Goal: Navigation & Orientation: Find specific page/section

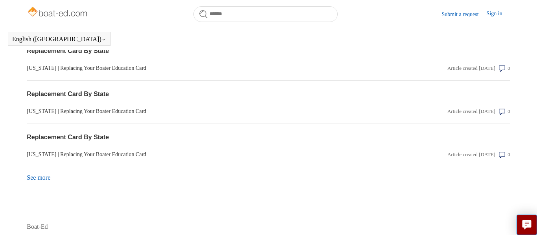
scroll to position [748, 0]
click at [42, 178] on link "See more items from recent activity" at bounding box center [39, 177] width 24 height 7
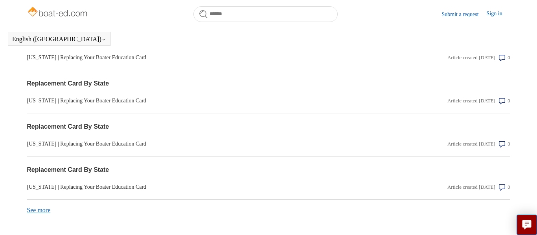
scroll to position [928, 0]
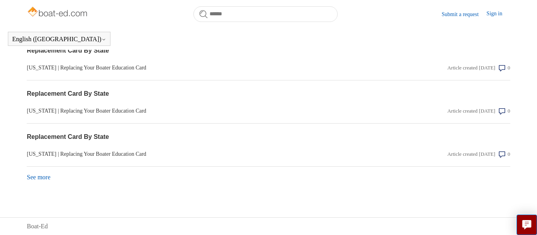
click at [42, 178] on link "See more items from recent activity" at bounding box center [39, 177] width 24 height 7
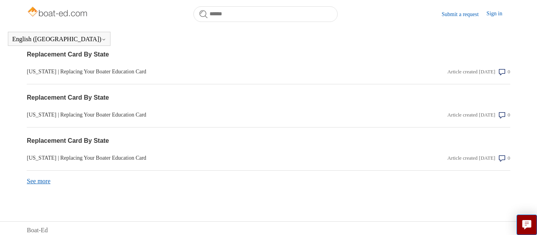
click at [42, 178] on div "See more items from recent activity" at bounding box center [268, 178] width 483 height 15
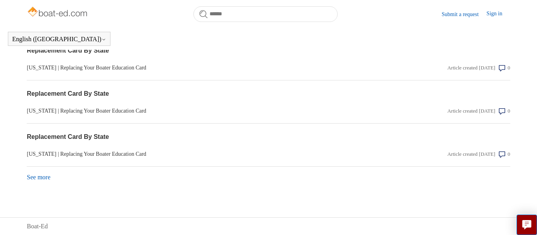
click at [42, 178] on link "See more items from recent activity" at bounding box center [39, 177] width 24 height 7
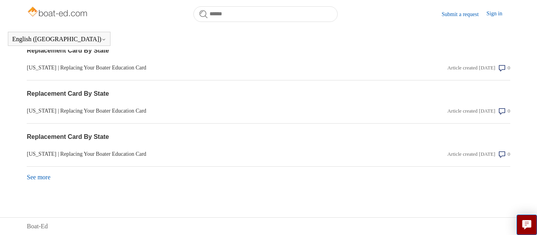
click at [42, 178] on link "See more items from recent activity" at bounding box center [39, 177] width 24 height 7
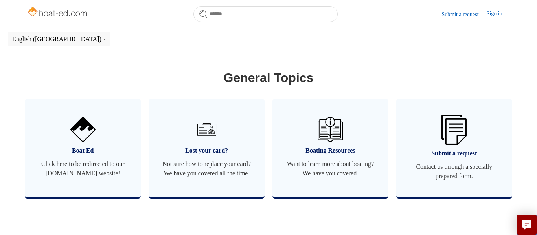
scroll to position [442, 0]
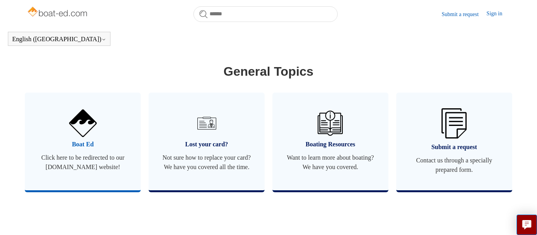
click at [67, 149] on span "Boat Ed" at bounding box center [83, 144] width 92 height 9
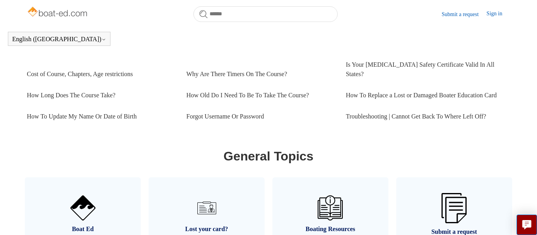
scroll to position [370, 0]
